Goal: Information Seeking & Learning: Learn about a topic

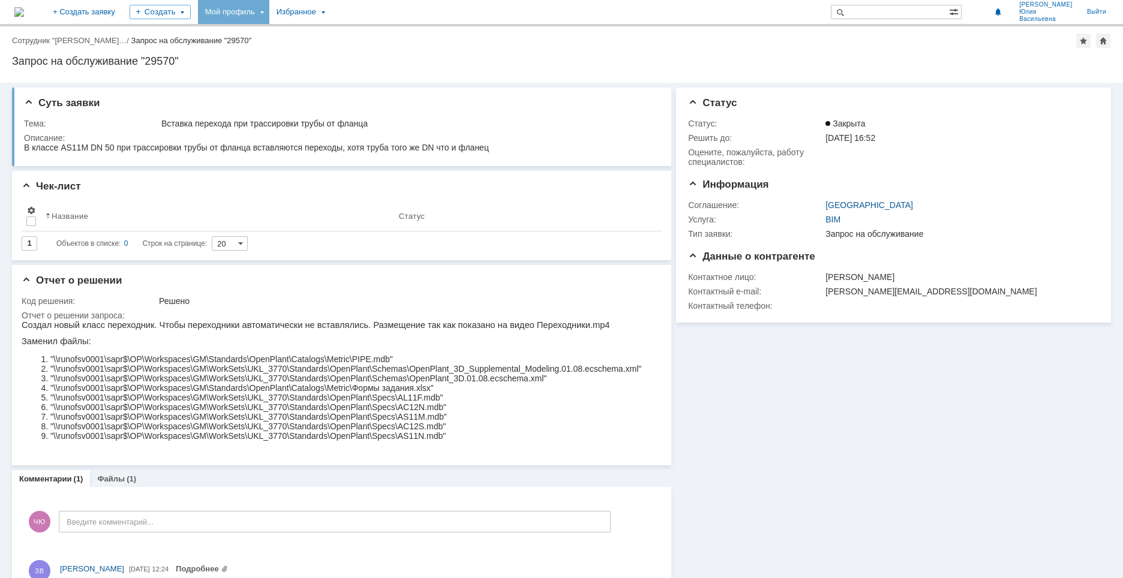
click at [269, 10] on div "Мой профиль" at bounding box center [233, 12] width 71 height 24
click at [291, 56] on div "Заявки" at bounding box center [245, 55] width 91 height 14
click at [269, 13] on div "Мой профиль" at bounding box center [233, 12] width 71 height 24
click at [367, 55] on link "Мои заявки" at bounding box center [341, 55] width 91 height 14
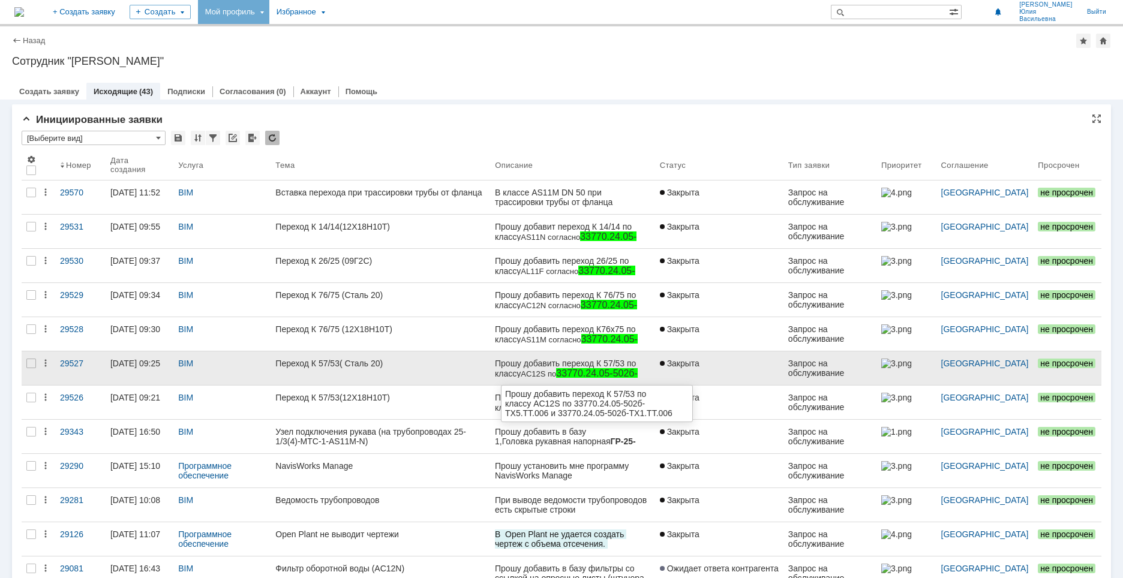
scroll to position [180, 0]
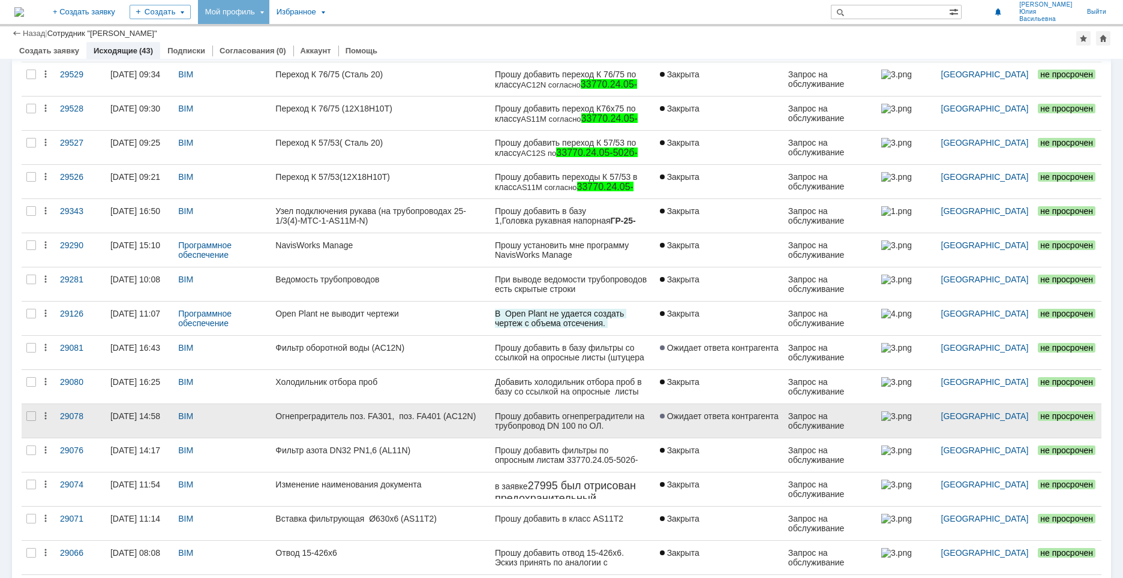
click at [495, 423] on div "Прошу добавить огнепреградители на трубопровод DN 100 по ОЛ." at bounding box center [572, 420] width 155 height 19
click at [312, 421] on link "Огнепреградитель поз. FA301, поз. FA401 (AC12N)" at bounding box center [380, 421] width 220 height 34
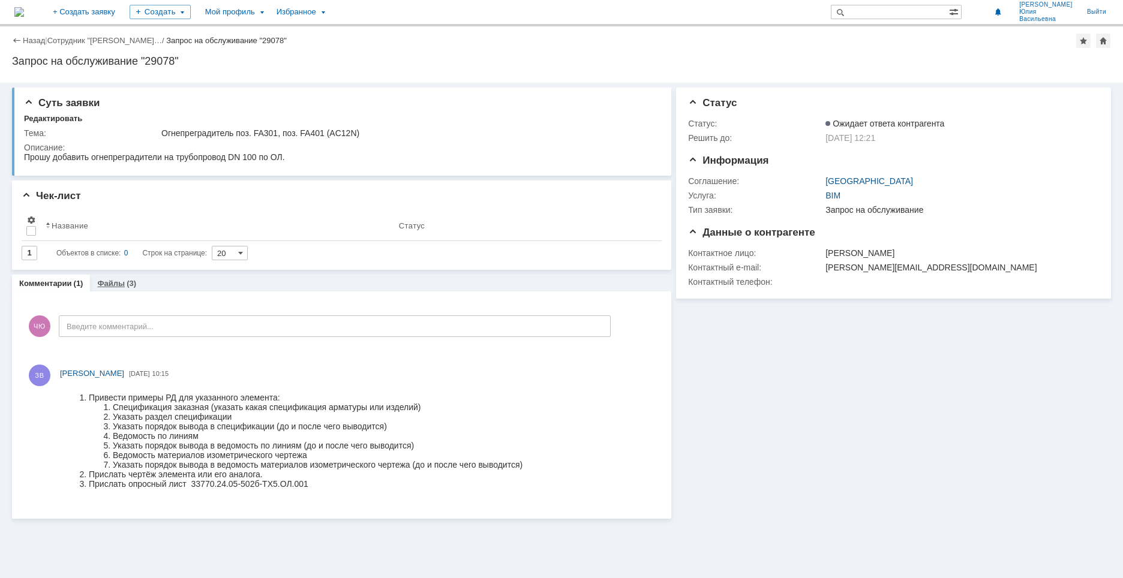
click at [128, 281] on div "(3)" at bounding box center [132, 283] width 10 height 9
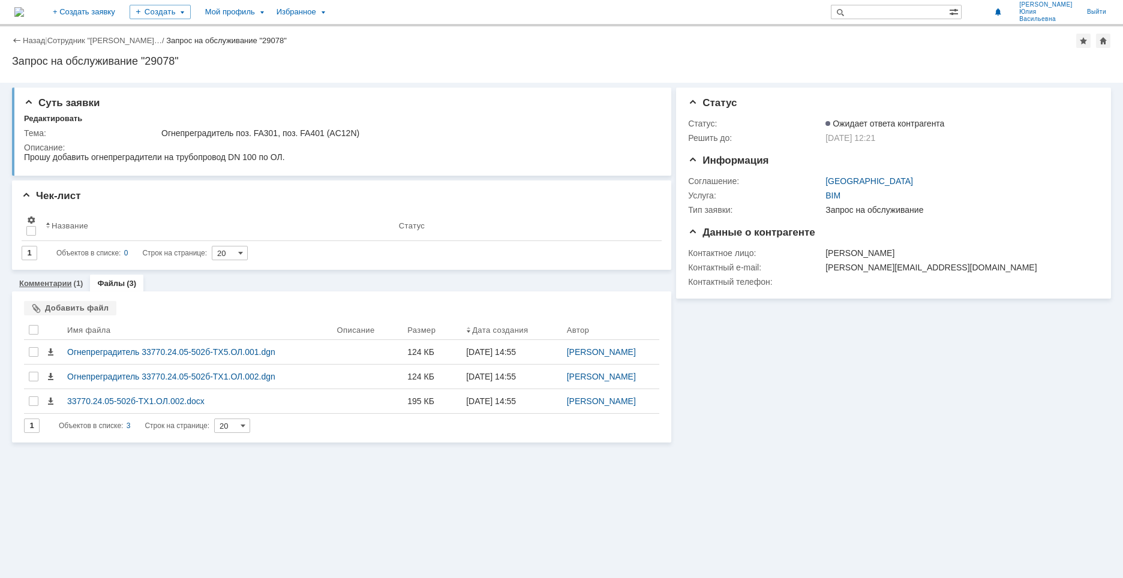
click at [55, 285] on link "Комментарии" at bounding box center [45, 283] width 53 height 9
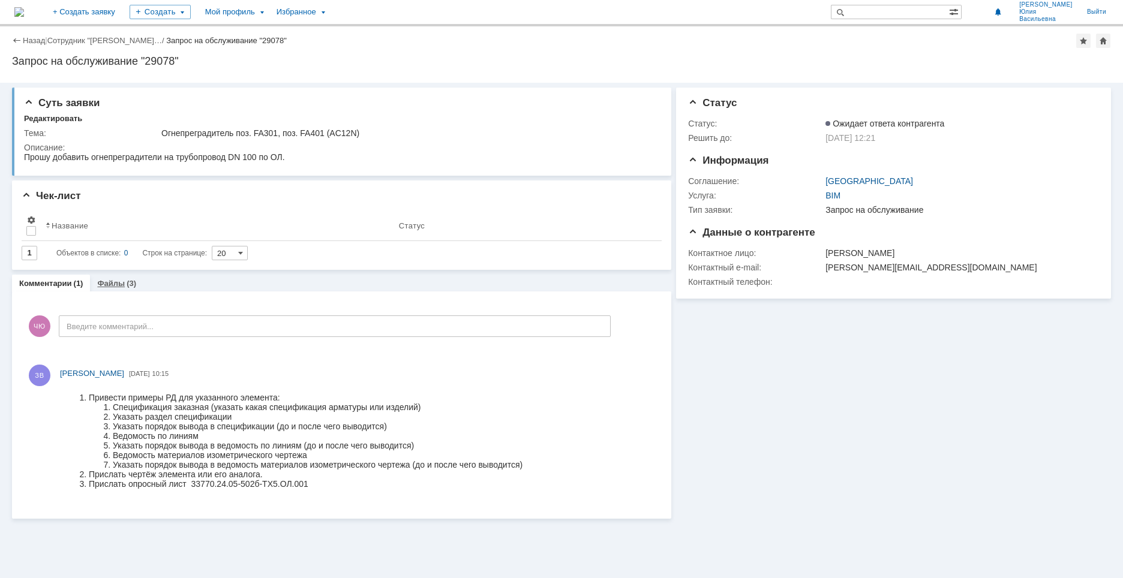
click at [113, 285] on link "Файлы" at bounding box center [111, 283] width 28 height 9
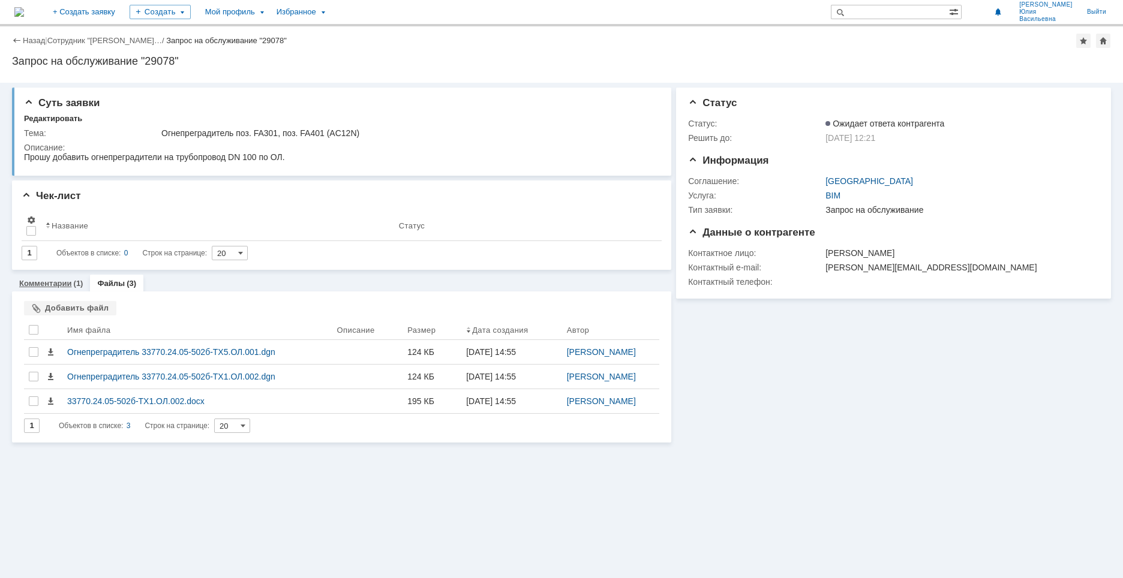
click at [63, 286] on link "Комментарии" at bounding box center [45, 283] width 53 height 9
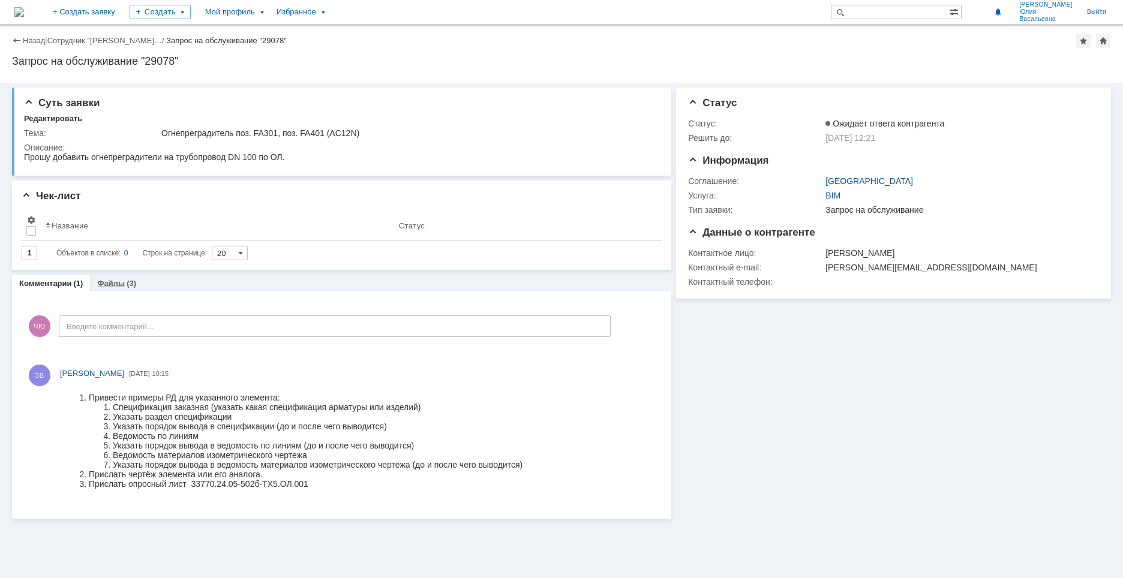
click at [122, 284] on div "Файлы (3)" at bounding box center [116, 283] width 39 height 8
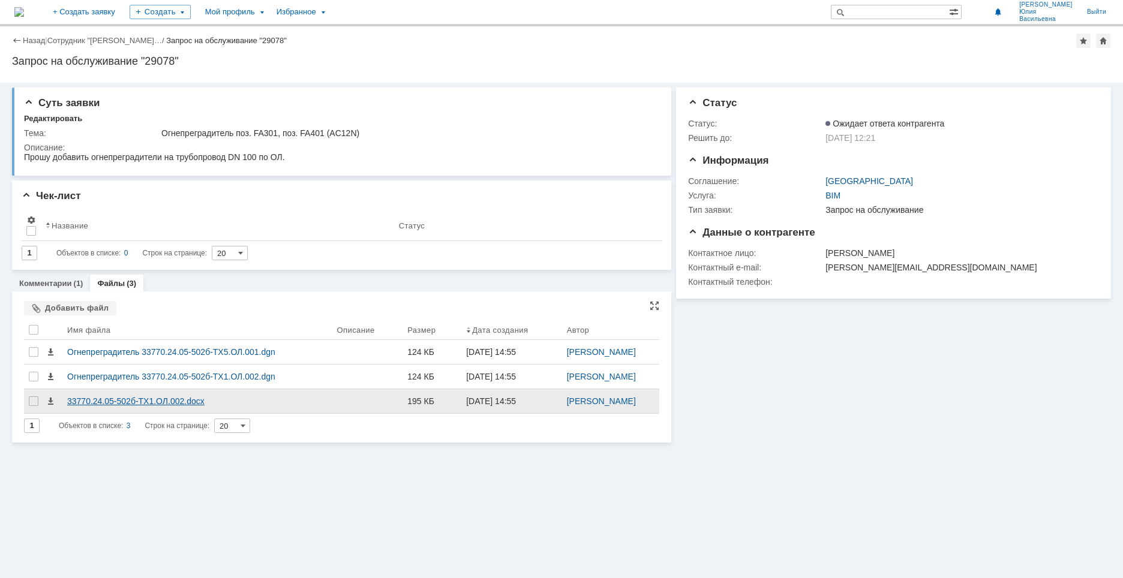
click at [168, 400] on div "33770.24.05-502б-ТХ1.ОЛ.002.docx" at bounding box center [197, 401] width 260 height 10
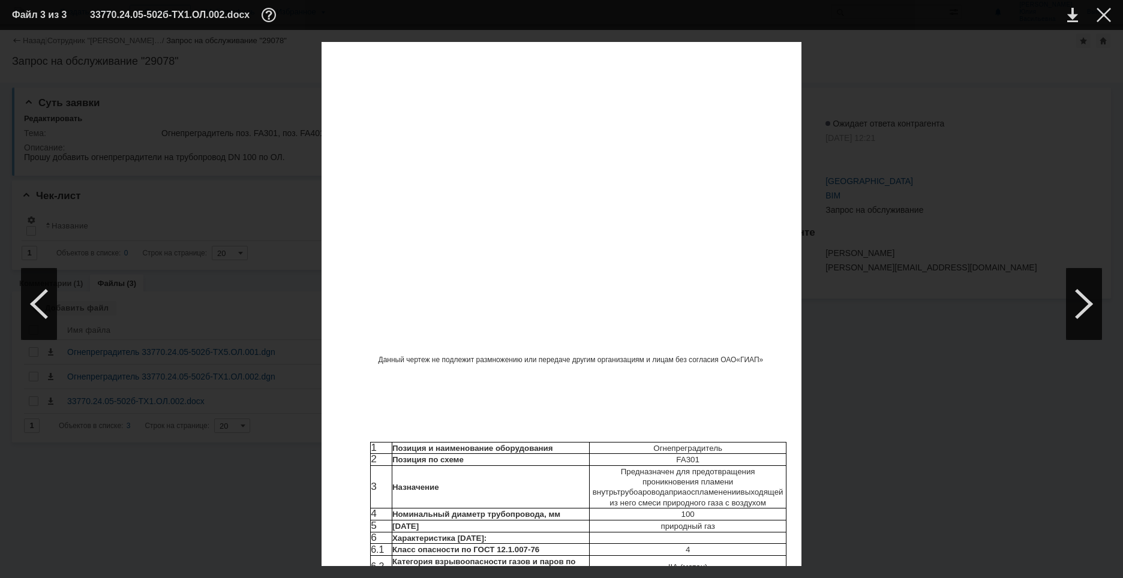
scroll to position [321, 0]
click at [1101, 15] on div at bounding box center [1103, 15] width 14 height 14
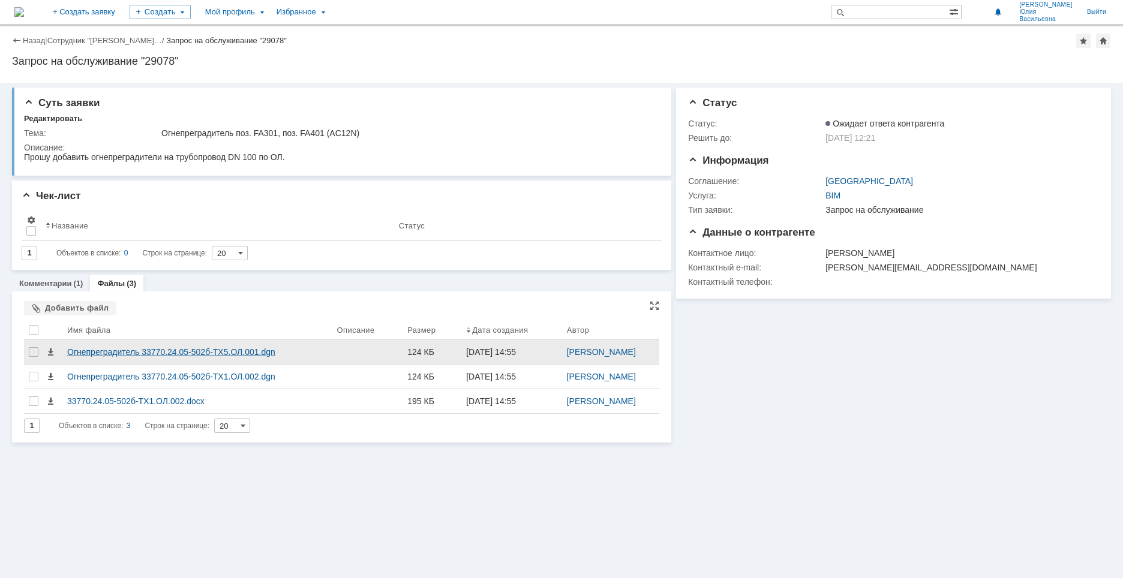
click at [222, 353] on div "Огнепреградитель 33770.24.05-502б-ТХ5.ОЛ.001.dgn" at bounding box center [197, 352] width 260 height 10
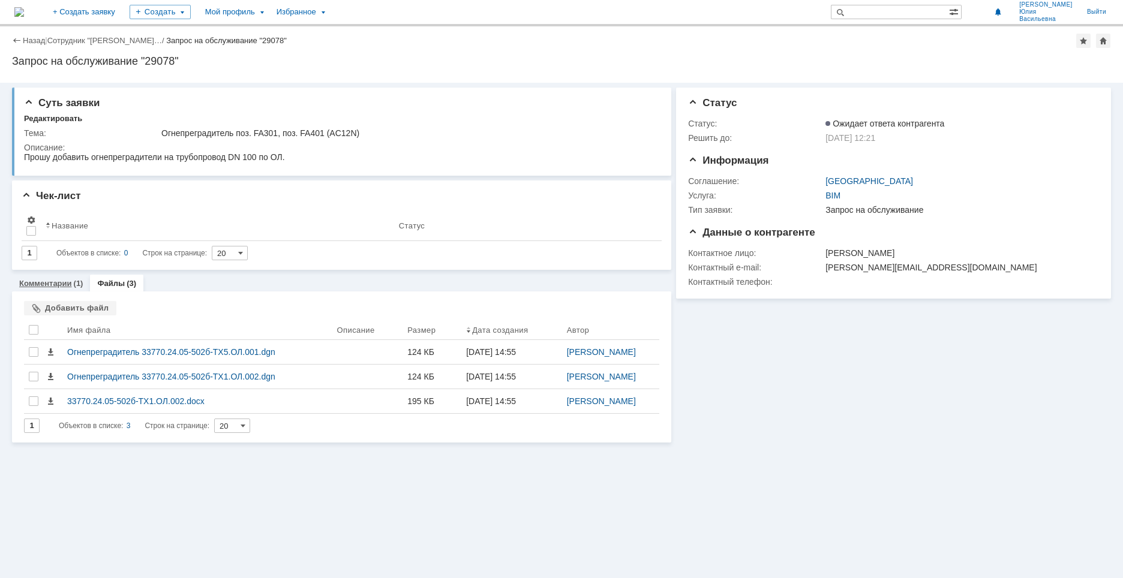
click at [43, 288] on div "Комментарии (1)" at bounding box center [51, 283] width 78 height 17
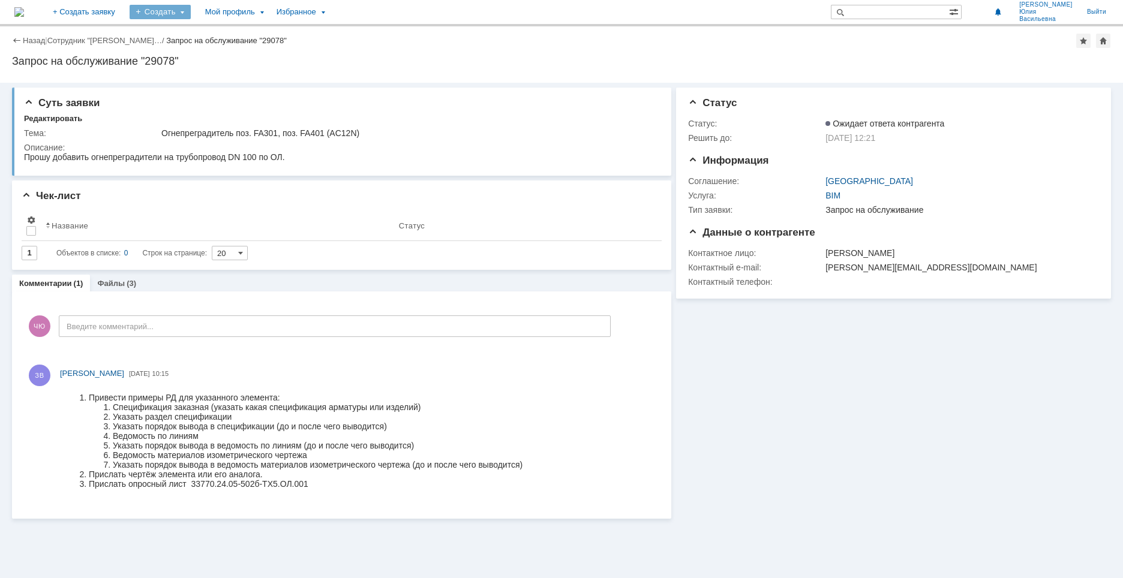
click at [191, 9] on div "Создать" at bounding box center [160, 12] width 61 height 14
click at [269, 6] on div "Мой профиль" at bounding box center [233, 12] width 71 height 24
click at [269, 10] on div "Мой профиль" at bounding box center [233, 12] width 71 height 24
click at [272, 56] on div "Заявки" at bounding box center [245, 55] width 91 height 14
click at [269, 16] on div "Мой профиль" at bounding box center [233, 12] width 71 height 24
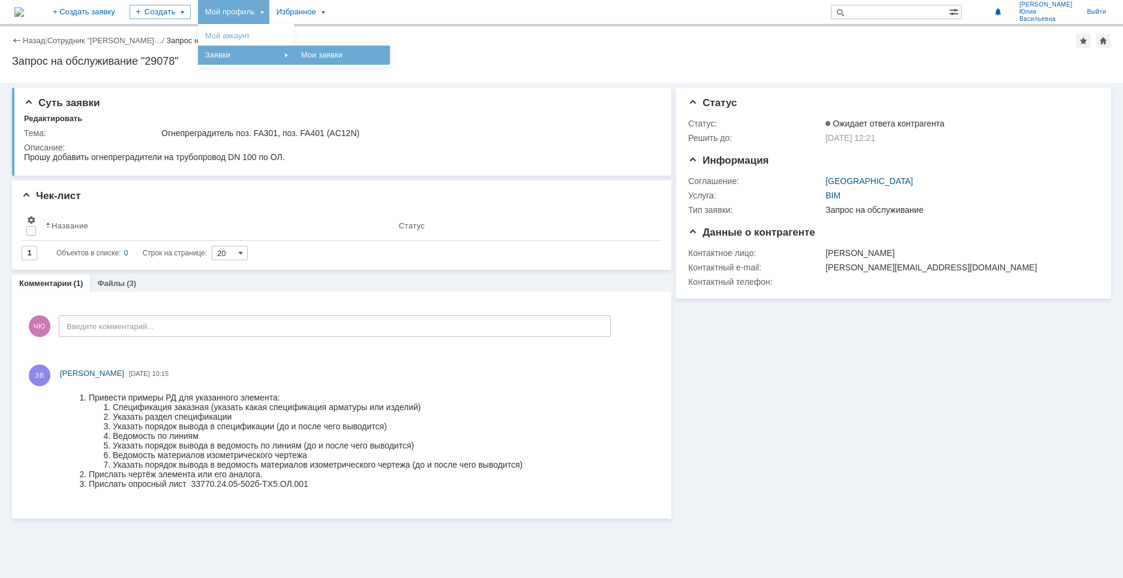
click at [370, 53] on link "Мои заявки" at bounding box center [341, 55] width 91 height 14
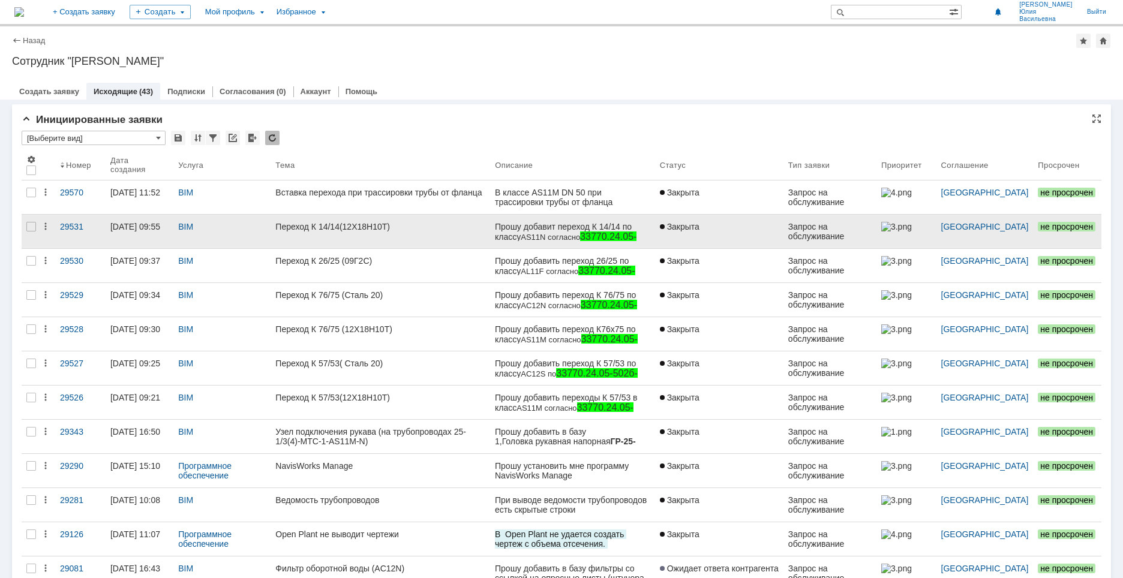
click at [928, 226] on div at bounding box center [906, 227] width 50 height 10
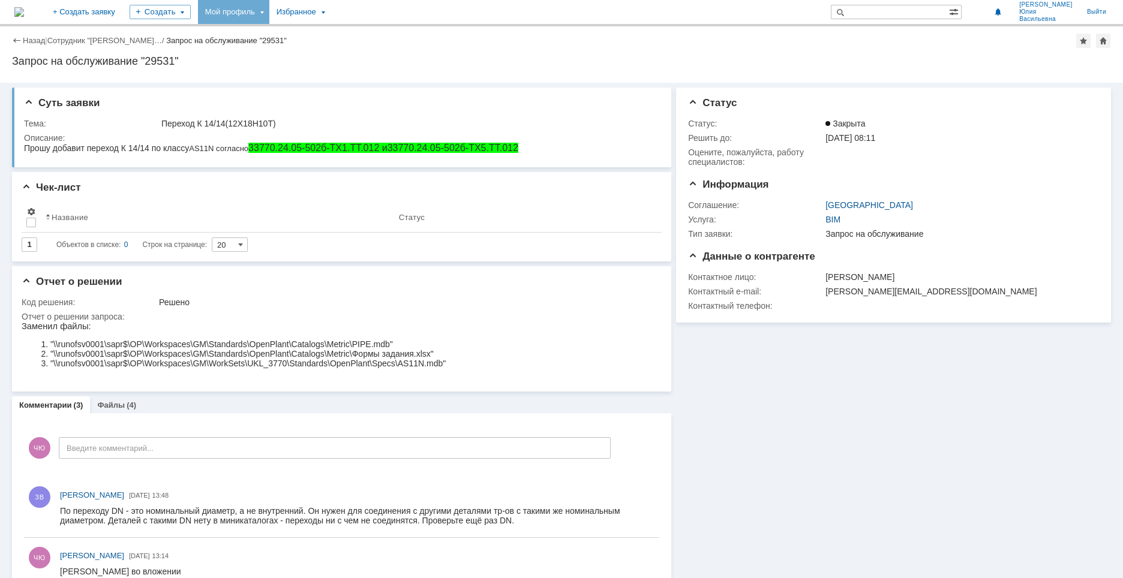
click at [269, 13] on div "Мой профиль" at bounding box center [233, 12] width 71 height 24
click at [387, 55] on link "Мои заявки" at bounding box center [341, 55] width 91 height 14
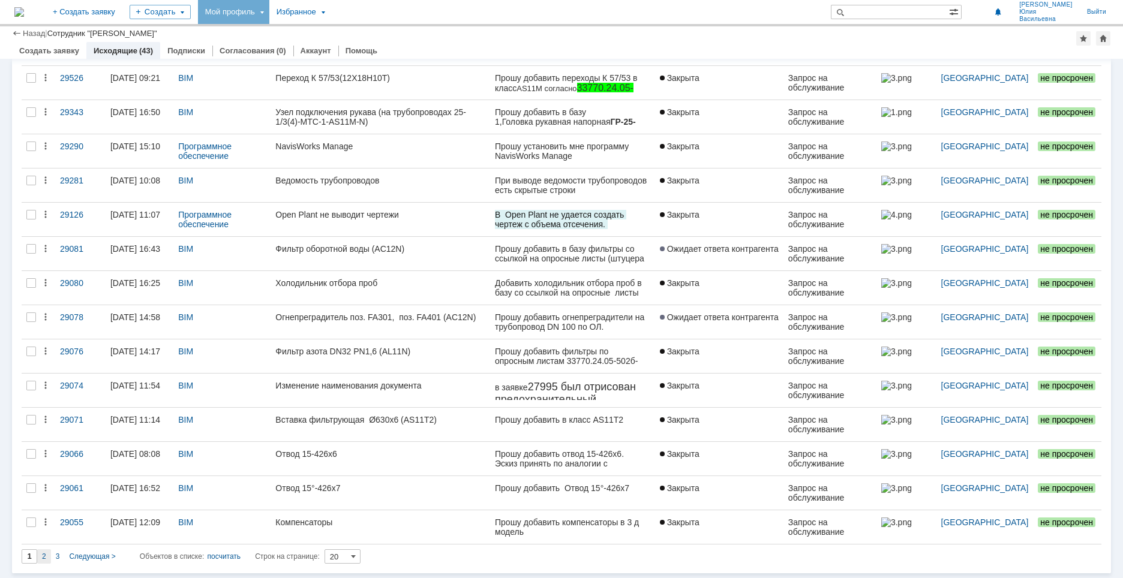
click at [44, 557] on span "2" at bounding box center [44, 556] width 4 height 8
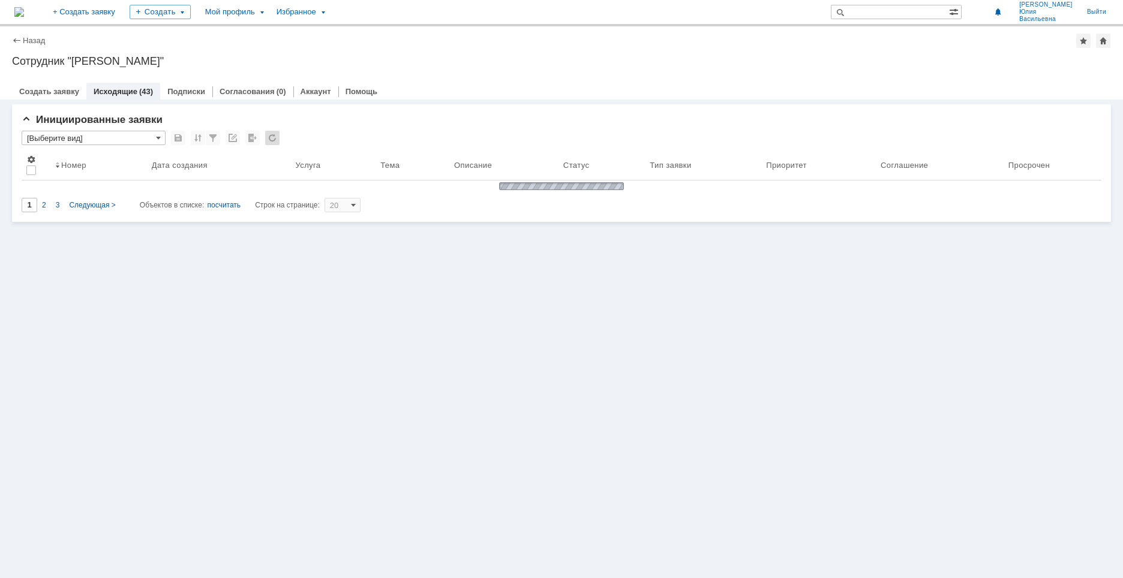
type input "2"
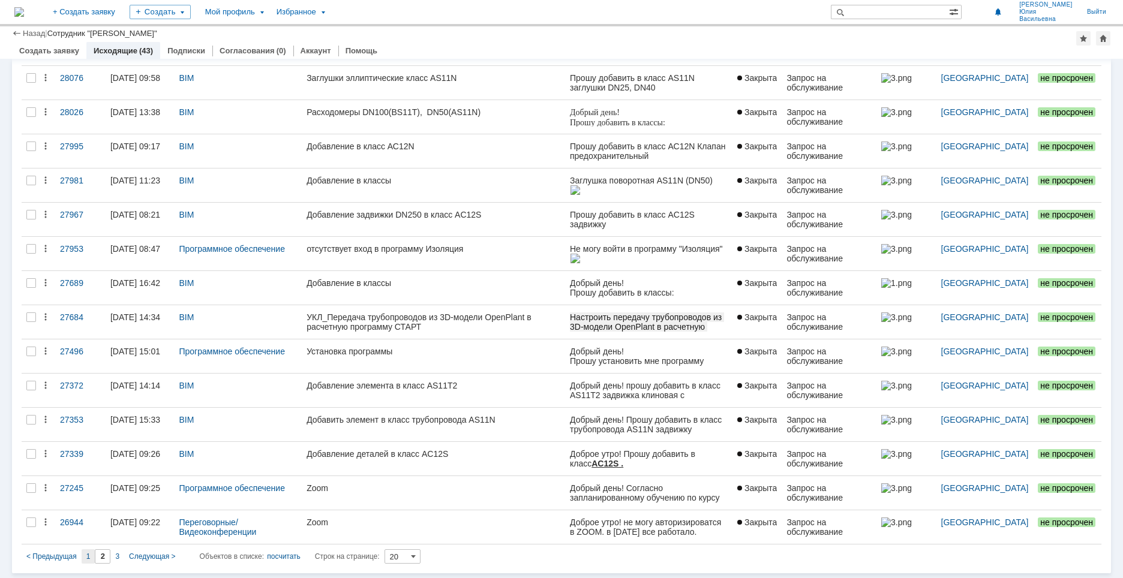
click at [85, 557] on div "1" at bounding box center [89, 556] width 14 height 14
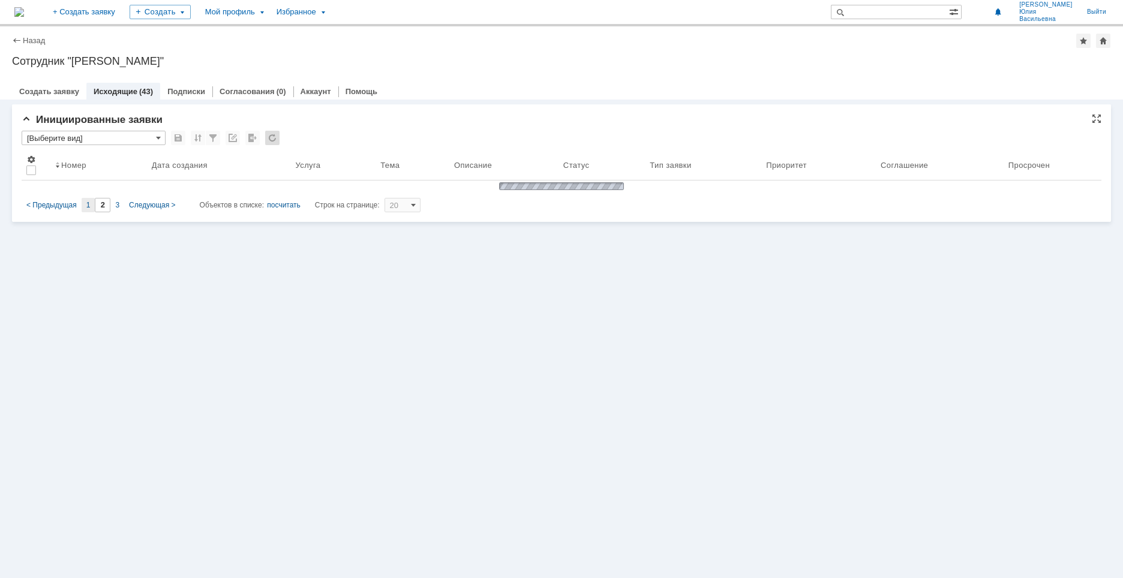
type input "1"
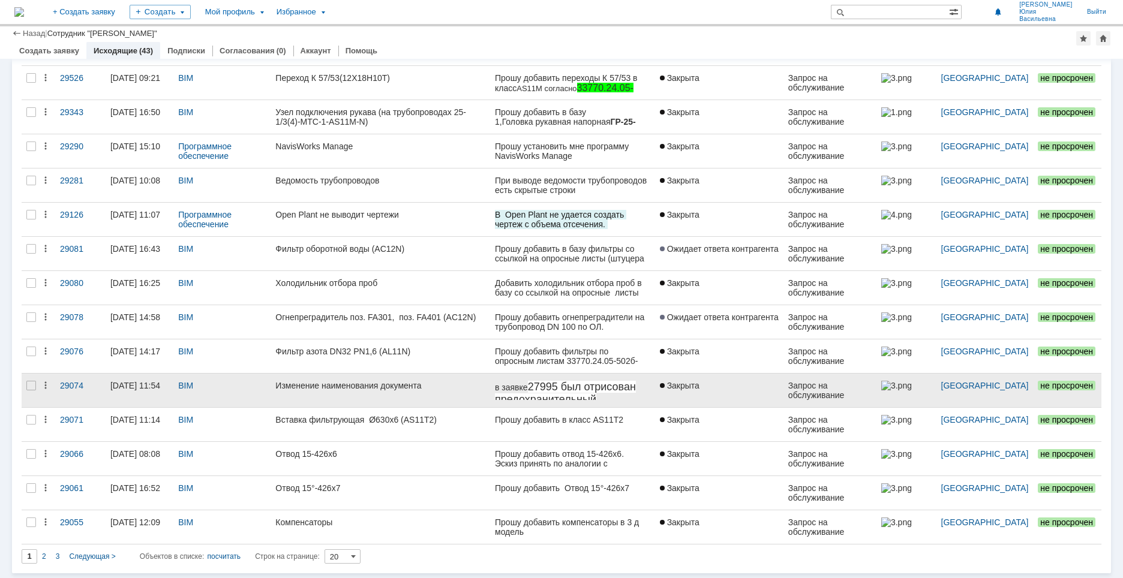
click at [447, 390] on link "Изменение наименования документа" at bounding box center [380, 391] width 220 height 34
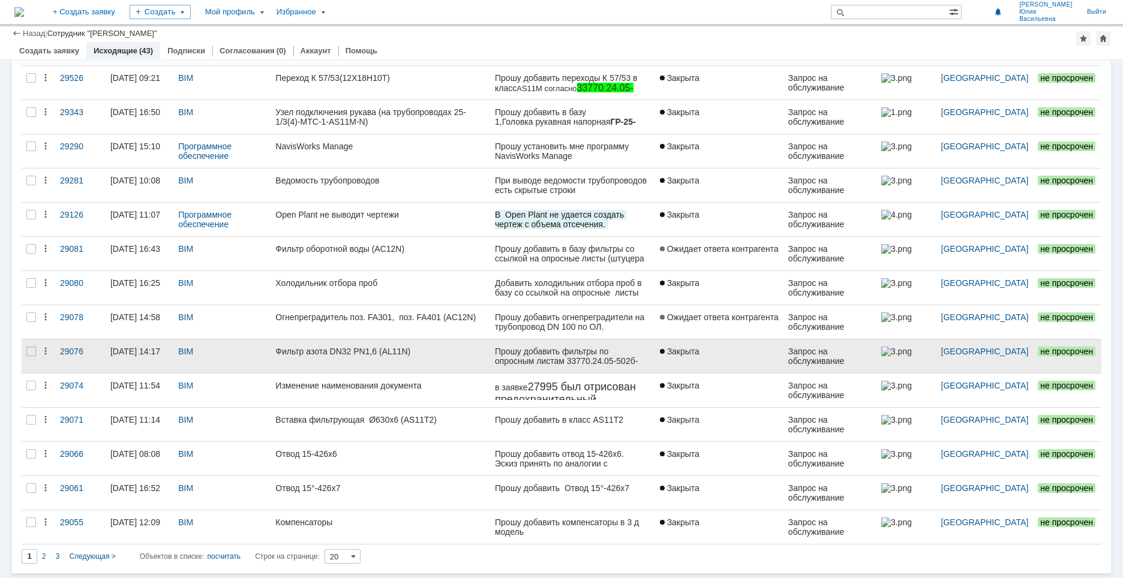
click at [416, 362] on link "Фильтр азота DN32 PN1,6 (AL11N)" at bounding box center [380, 356] width 220 height 34
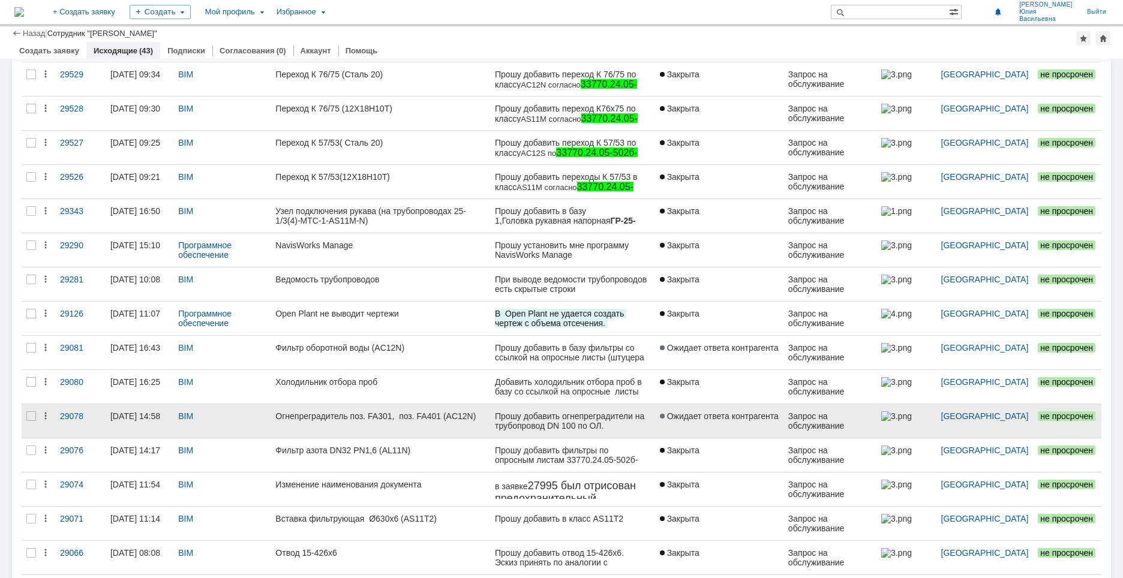
click at [399, 427] on link "Огнепреградитель поз. FA301, поз. FA401 (AC12N)" at bounding box center [380, 421] width 220 height 34
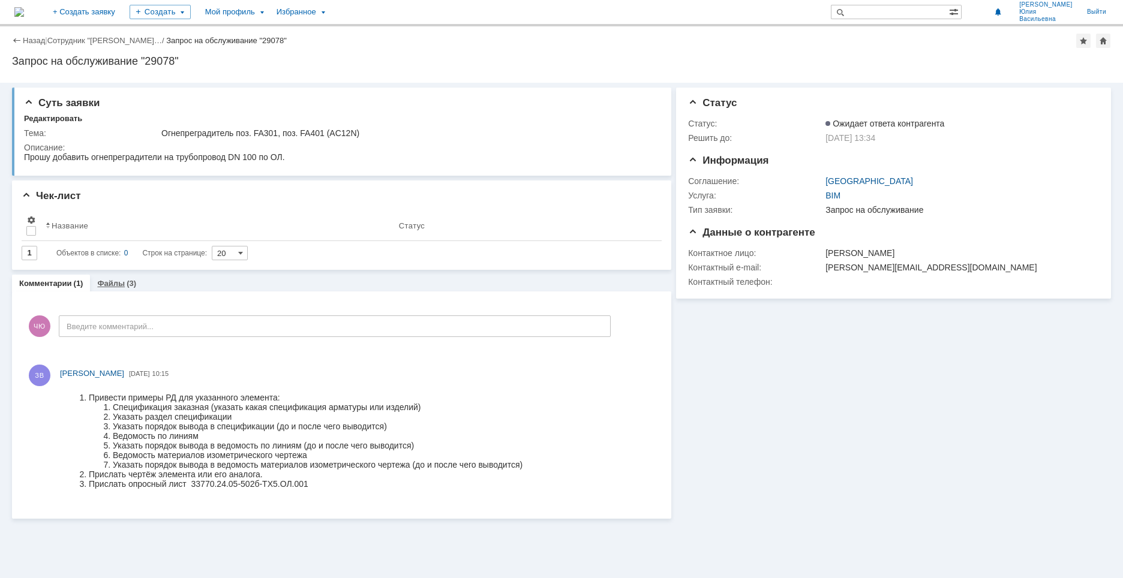
click at [101, 283] on link "Файлы" at bounding box center [111, 283] width 28 height 9
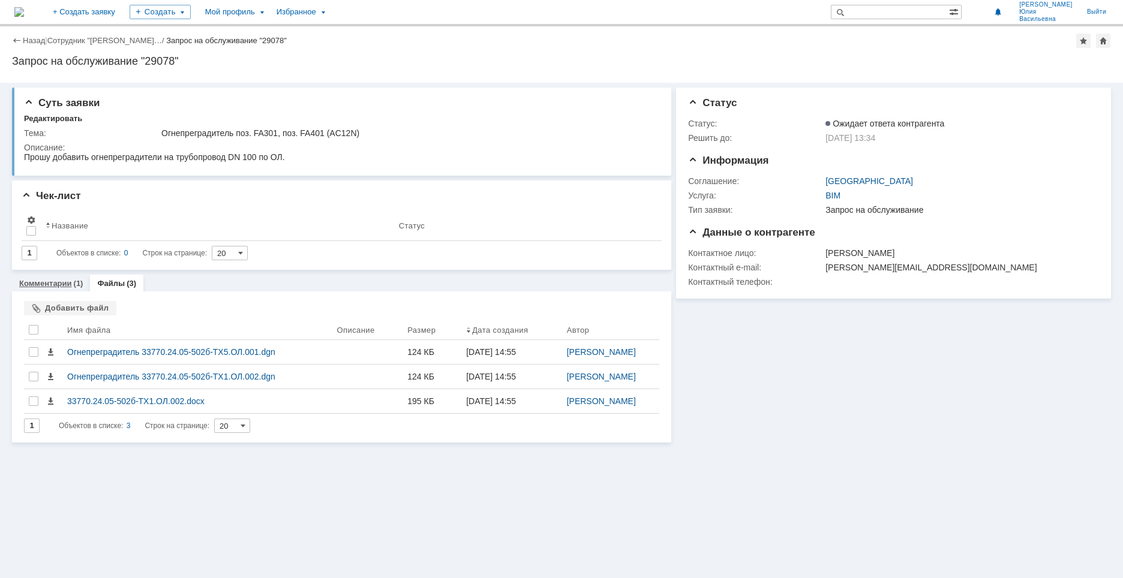
click at [53, 287] on link "Комментарии" at bounding box center [45, 283] width 53 height 9
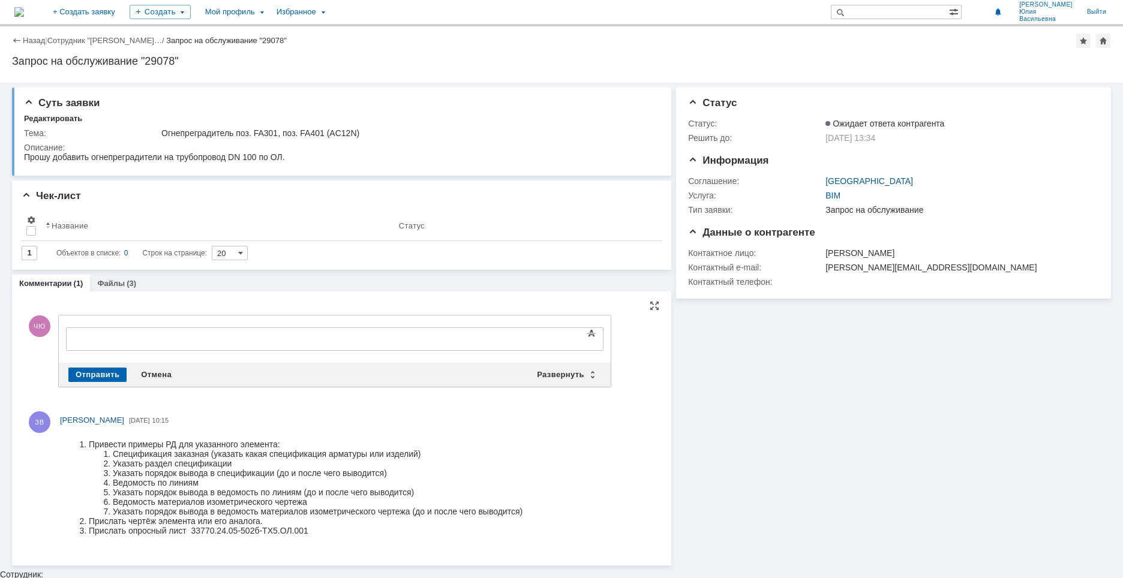
click at [506, 468] on li "Указать раздел спецификации" at bounding box center [318, 464] width 410 height 10
drag, startPoint x: 98, startPoint y: 445, endPoint x: 289, endPoint y: 448, distance: 190.7
click at [289, 448] on li "Привести примеры РД для указанного элемента:" at bounding box center [306, 445] width 434 height 10
click at [155, 462] on li "Указать раздел спецификации" at bounding box center [318, 464] width 410 height 10
drag, startPoint x: 112, startPoint y: 454, endPoint x: 431, endPoint y: 453, distance: 318.5
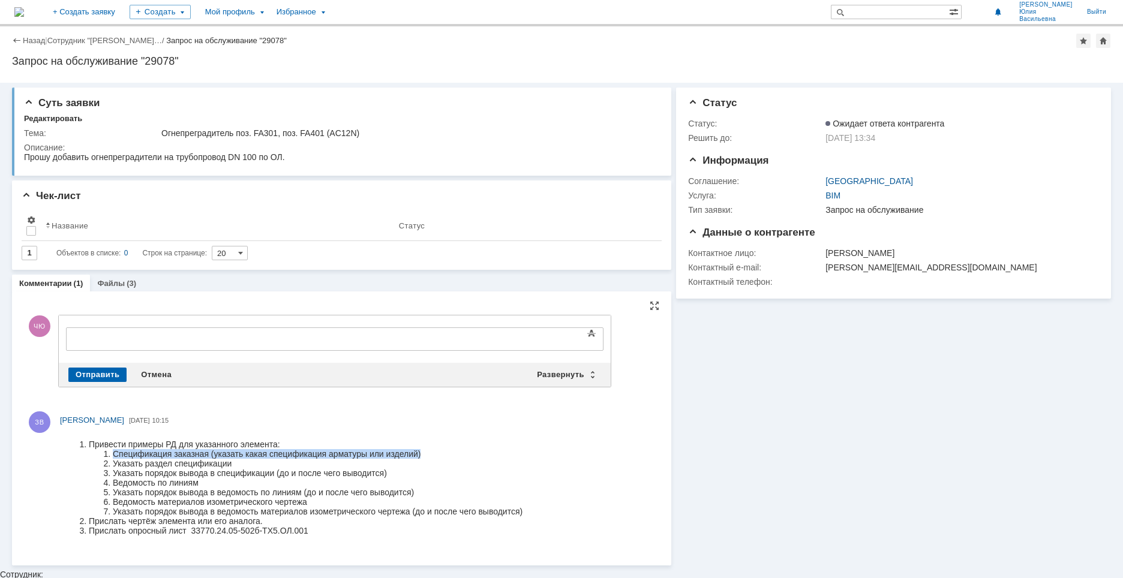
click at [431, 453] on li "Спецификация заказная (указать какая спецификация арматуры или изделий)" at bounding box center [318, 454] width 410 height 10
